Goal: Information Seeking & Learning: Learn about a topic

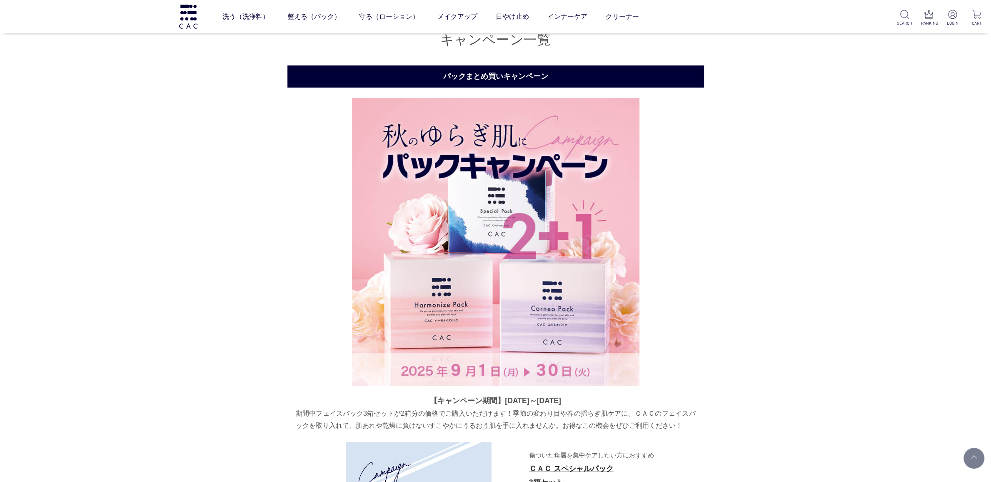
scroll to position [187, 0]
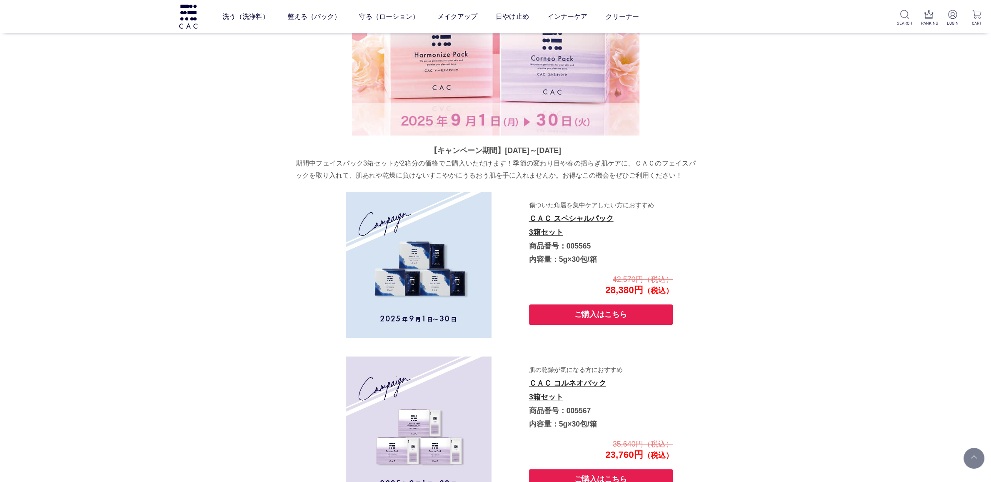
scroll to position [0, 0]
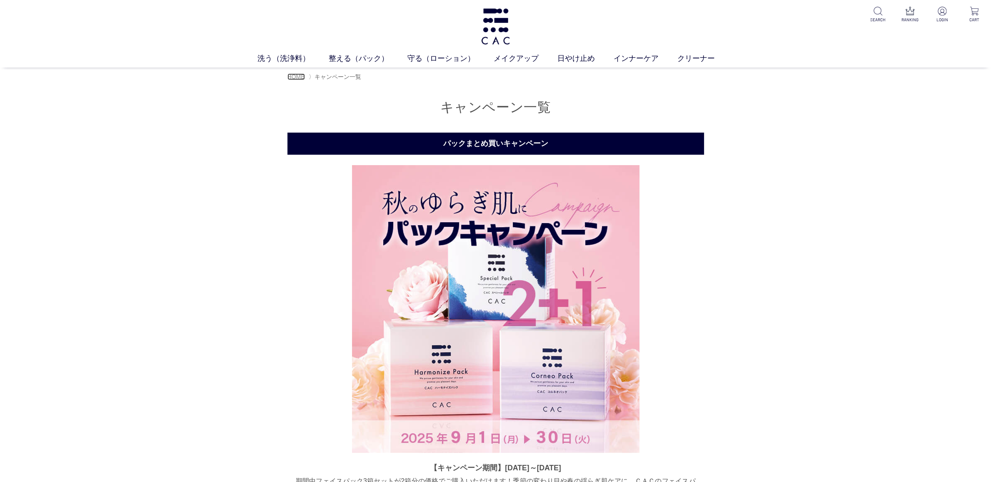
click at [300, 77] on span "HOME" at bounding box center [295, 76] width 17 height 7
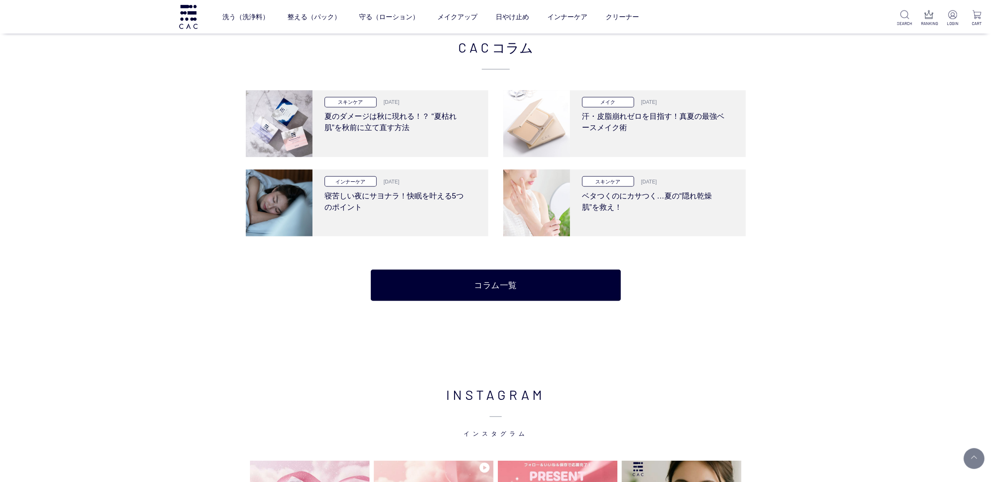
scroll to position [1750, 0]
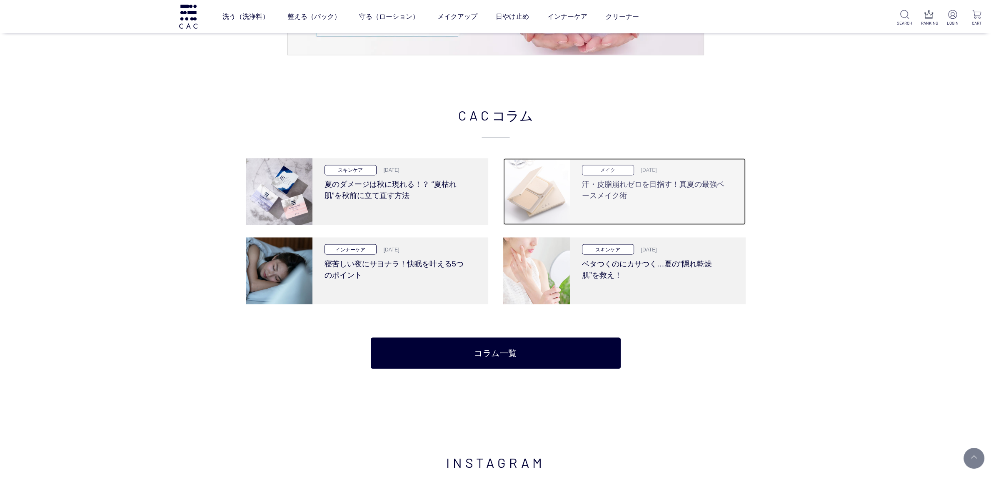
click at [609, 189] on h3 "汗・皮脂崩れゼロを目指す！真夏の最強ベースメイク術" at bounding box center [654, 188] width 145 height 26
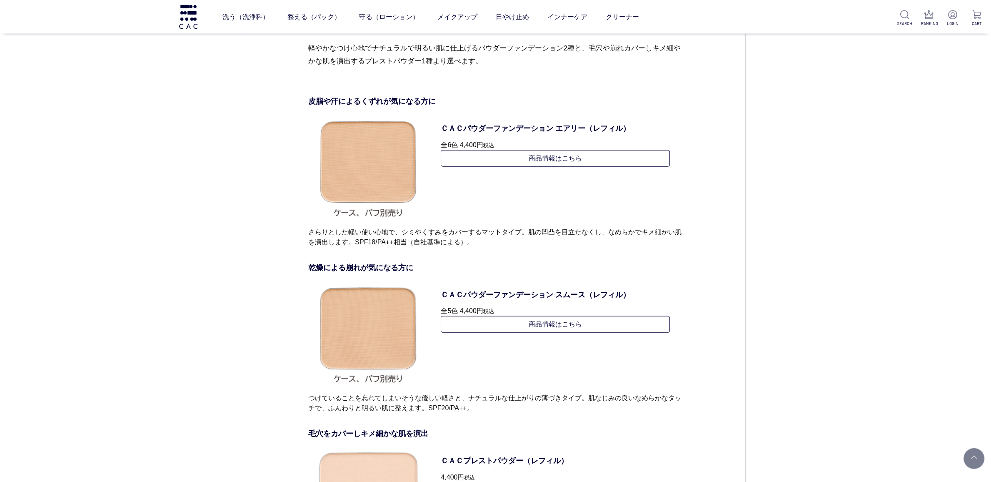
scroll to position [3125, 0]
click at [622, 325] on link "商品情報はこちら" at bounding box center [555, 324] width 229 height 17
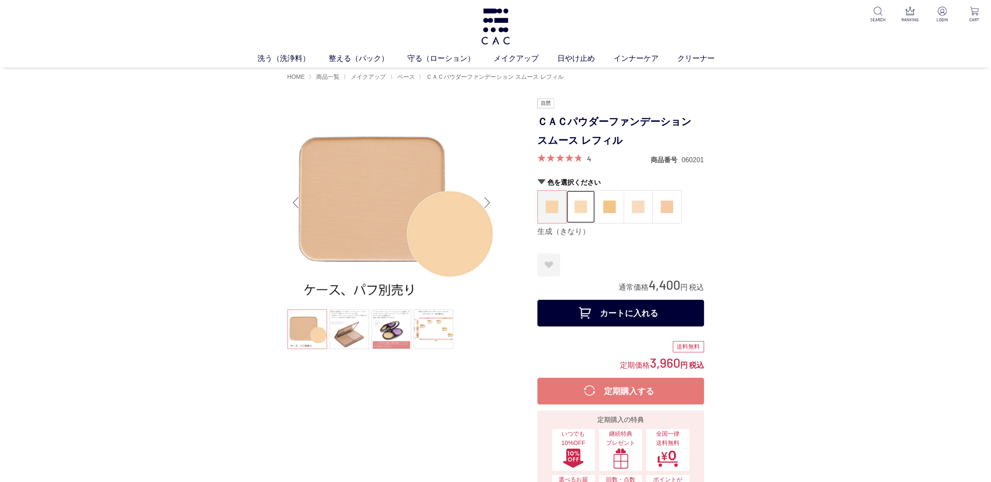
click at [579, 219] on figure at bounding box center [581, 206] width 28 height 32
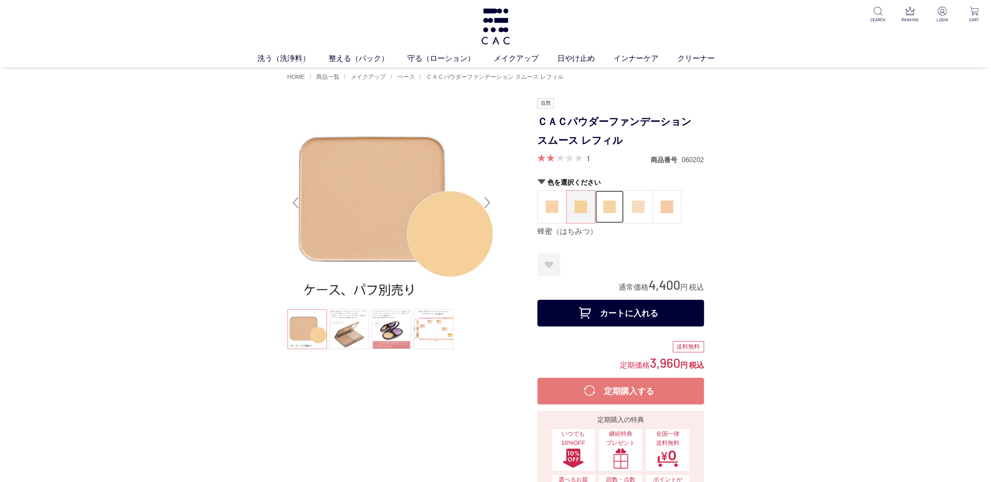
click at [607, 210] on img at bounding box center [609, 206] width 12 height 12
click at [574, 206] on img at bounding box center [580, 206] width 12 height 12
